Goal: Navigation & Orientation: Find specific page/section

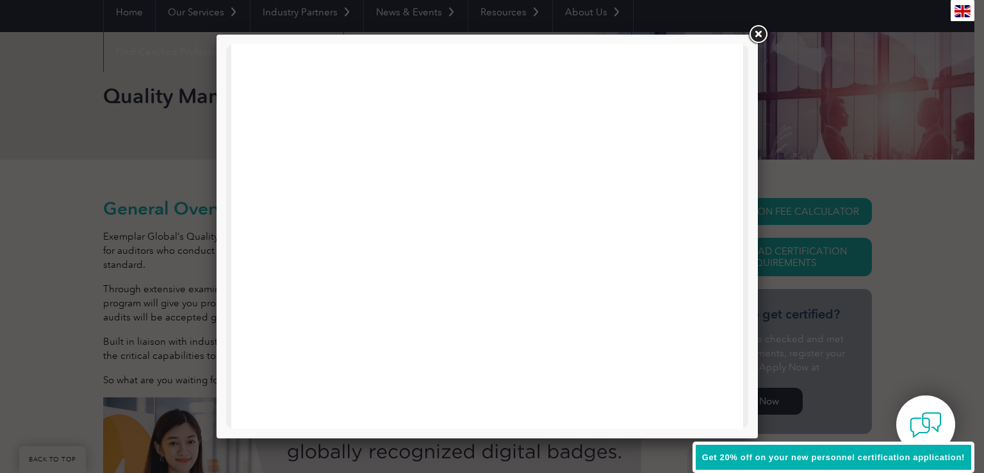
click at [759, 37] on link at bounding box center [757, 34] width 23 height 23
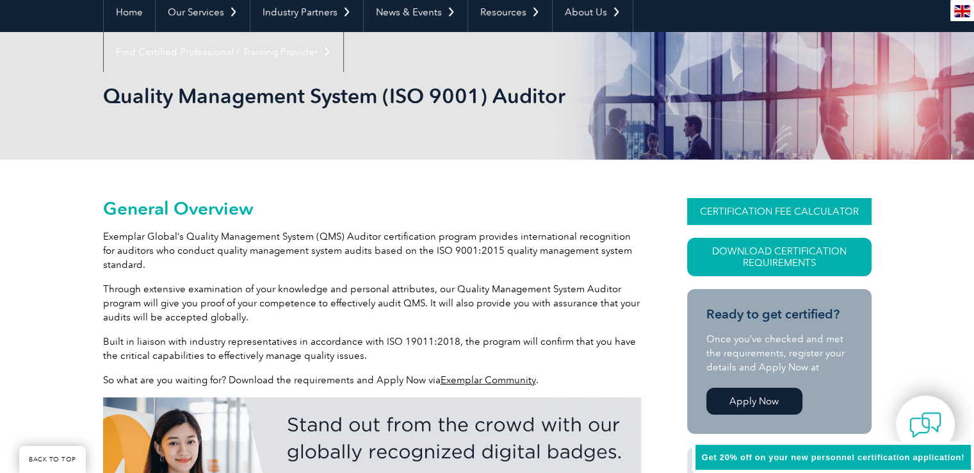
click at [801, 213] on link "CERTIFICATION FEE CALCULATOR" at bounding box center [779, 211] width 184 height 27
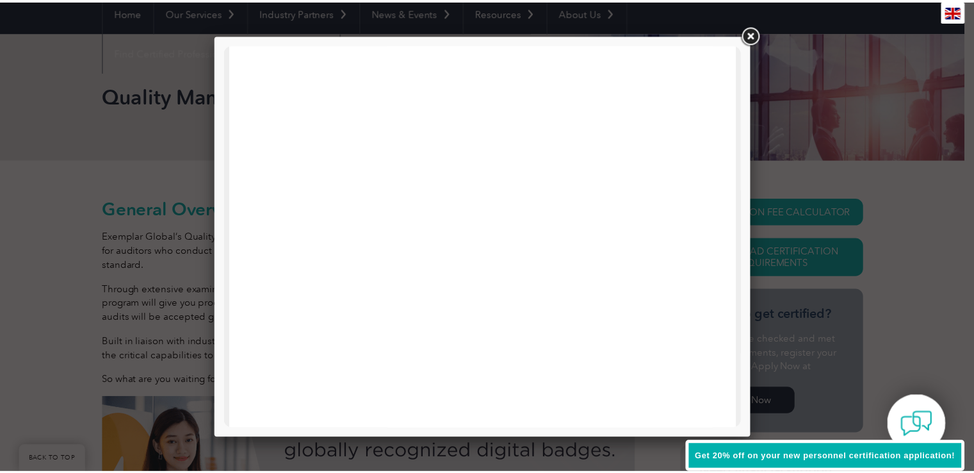
scroll to position [611, 0]
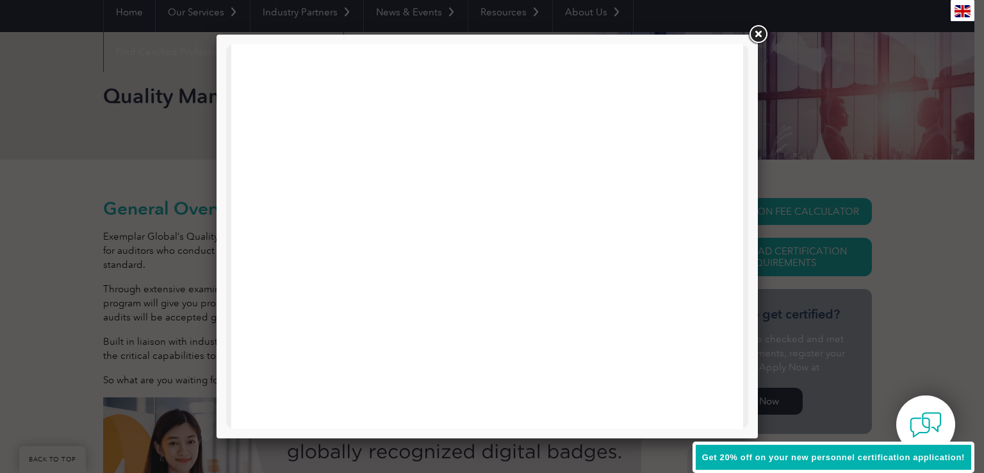
click at [764, 34] on link at bounding box center [757, 34] width 23 height 23
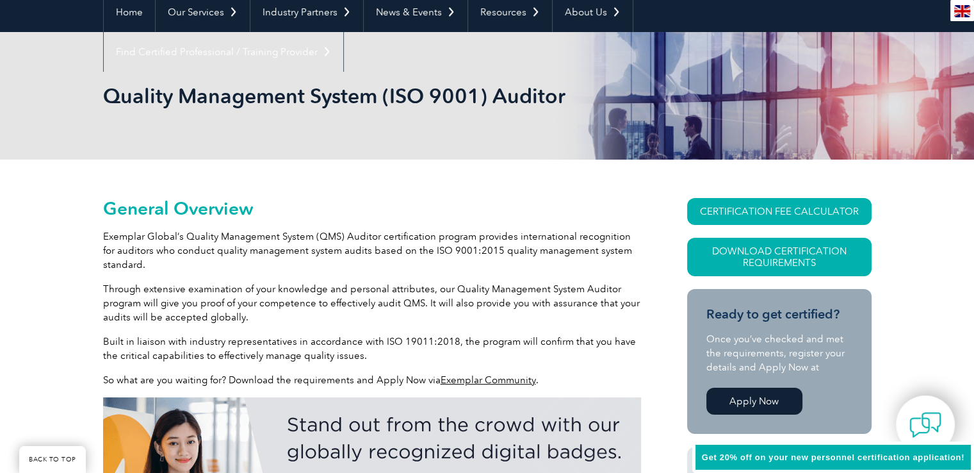
scroll to position [0, 0]
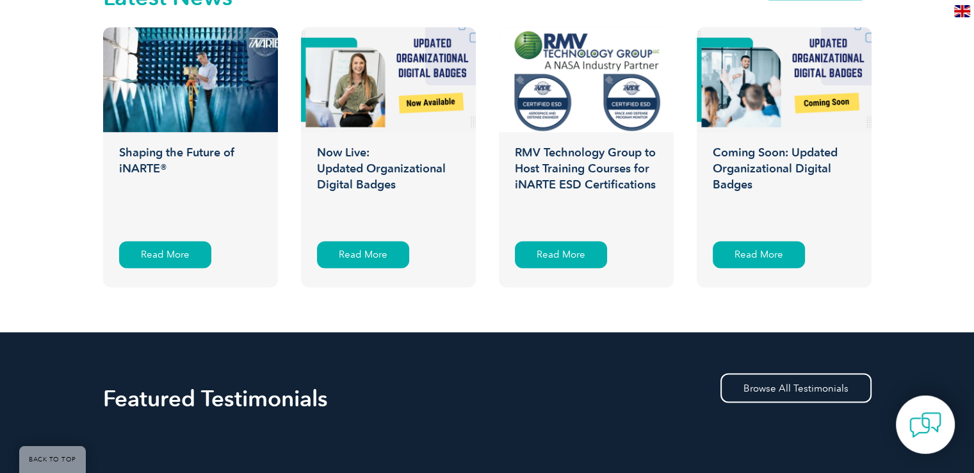
scroll to position [1947, 0]
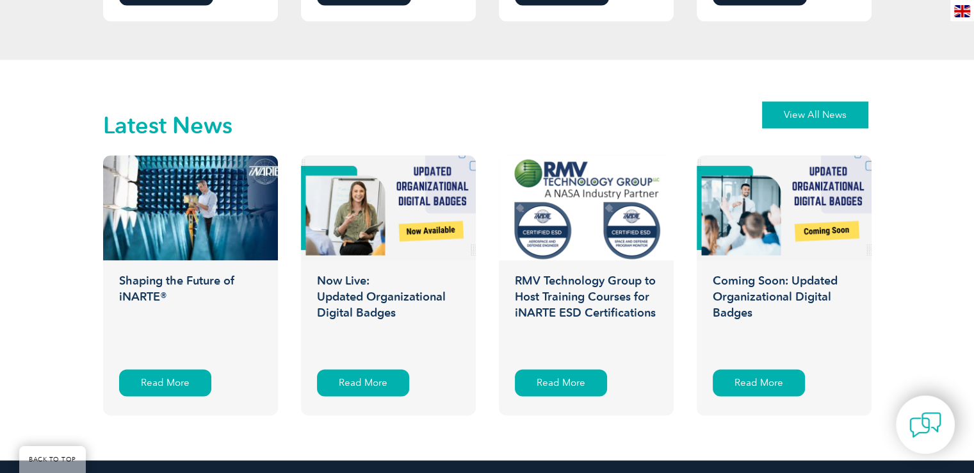
click at [816, 126] on link "View All News" at bounding box center [815, 114] width 106 height 27
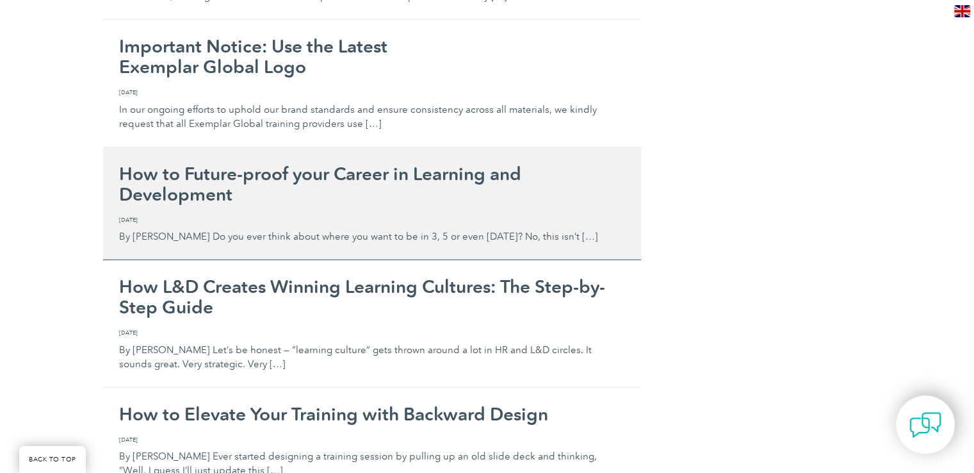
scroll to position [4292, 0]
